Goal: Information Seeking & Learning: Learn about a topic

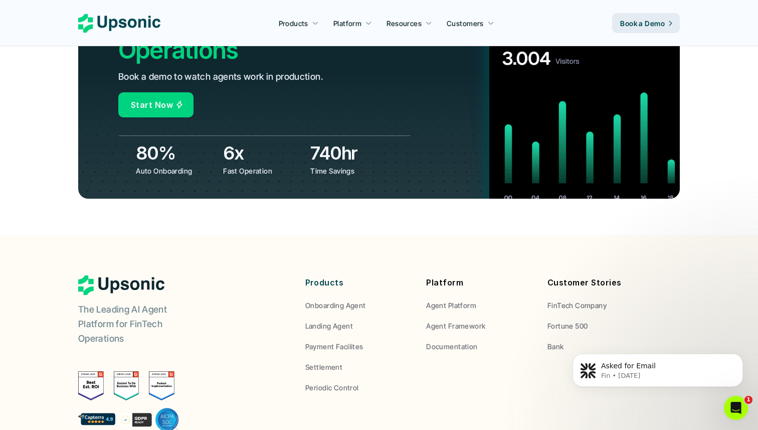
scroll to position [3759, 0]
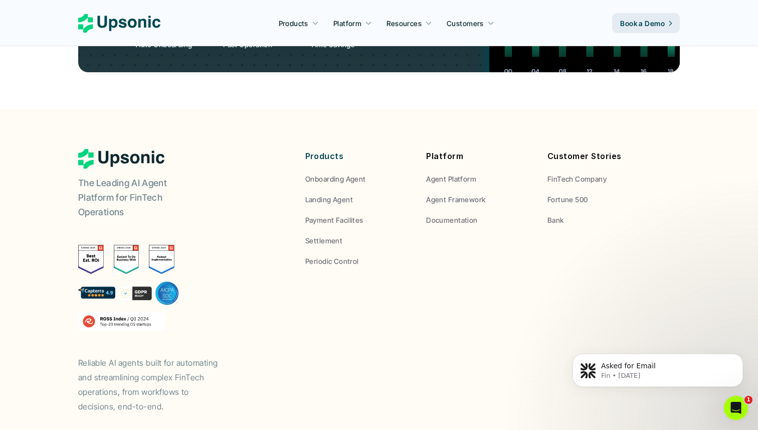
click at [281, 341] on div "The Leading AI Agent Platform for FinTech Operations Reliable AI agents built f…" at bounding box center [378, 281] width 601 height 264
drag, startPoint x: 285, startPoint y: 342, endPoint x: 175, endPoint y: 36, distance: 325.5
click at [187, 109] on footer "The Leading AI Agent Platform for FinTech Operations Reliable AI agents built f…" at bounding box center [379, 298] width 758 height 378
click at [337, 256] on p "Periodic Control" at bounding box center [332, 261] width 54 height 11
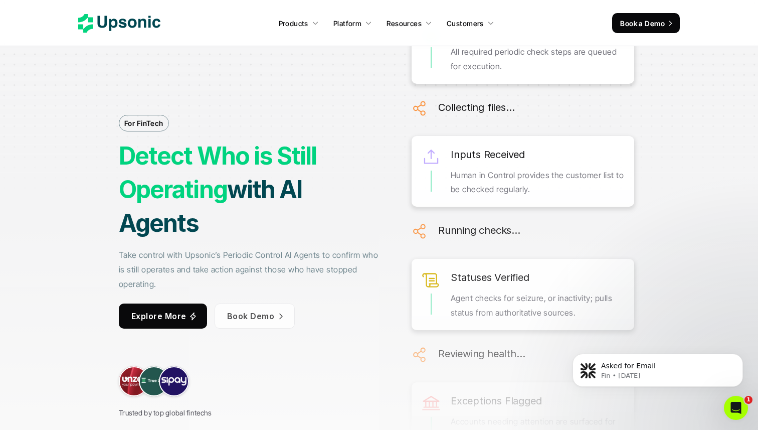
click at [125, 32] on icon at bounding box center [119, 23] width 82 height 19
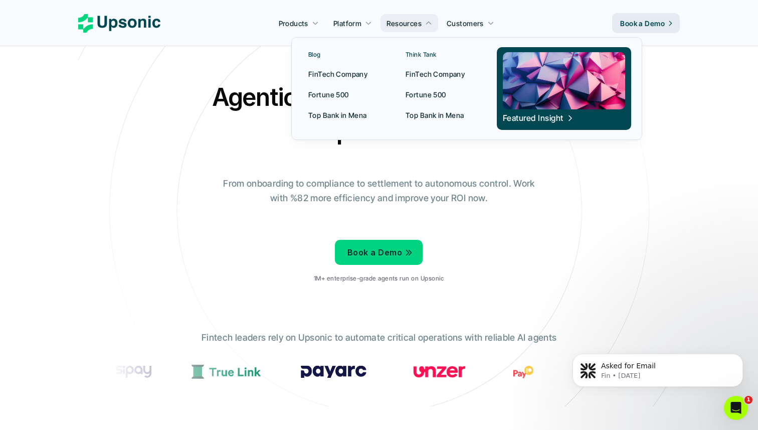
click at [364, 72] on p "FinTech Company" at bounding box center [337, 74] width 59 height 11
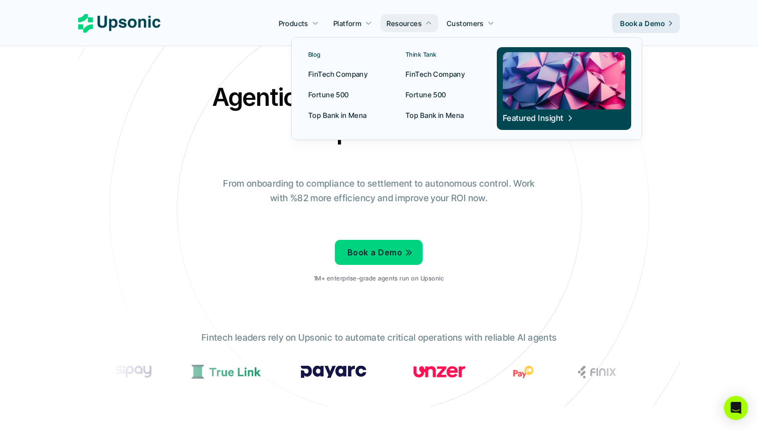
click at [414, 75] on p "FinTech Company" at bounding box center [434, 74] width 59 height 11
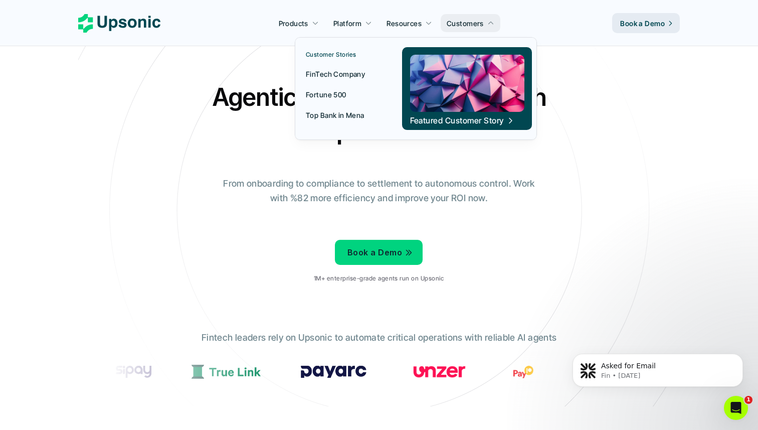
click at [344, 73] on p "FinTech Company" at bounding box center [335, 74] width 59 height 11
